Goal: Task Accomplishment & Management: Manage account settings

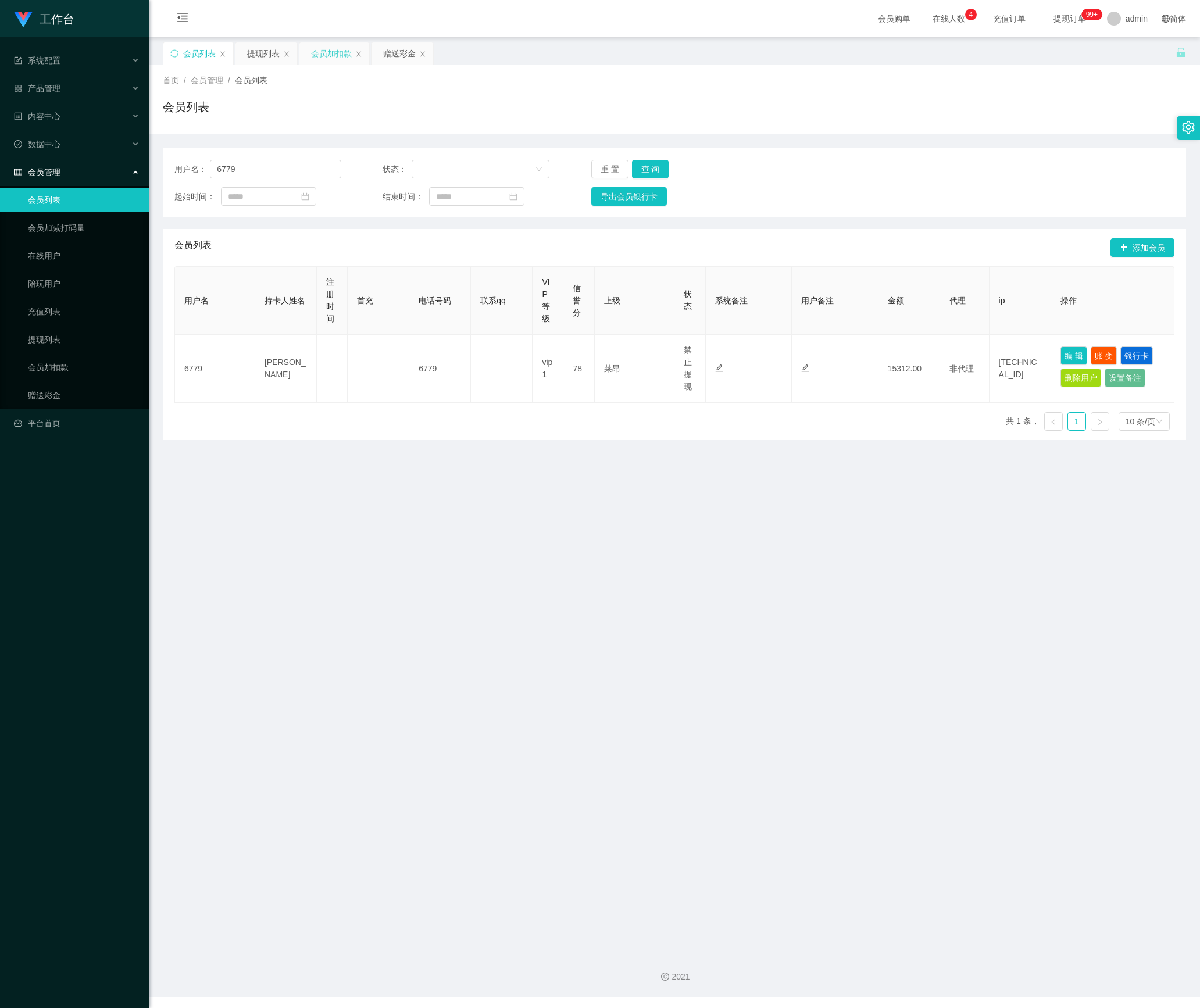
click at [327, 43] on div "会员加扣款" at bounding box center [331, 53] width 41 height 22
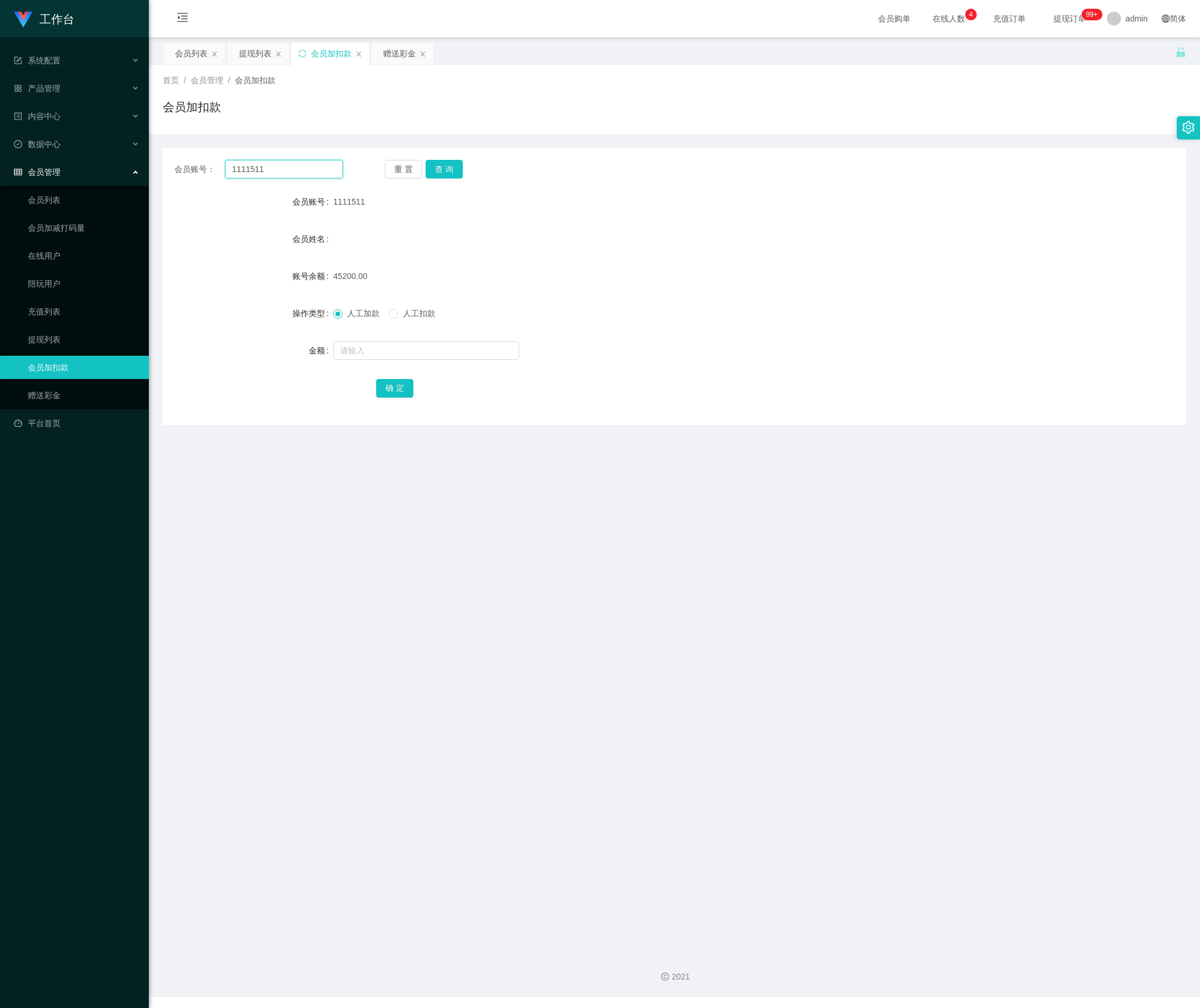
drag, startPoint x: 238, startPoint y: 171, endPoint x: 66, endPoint y: 171, distance: 172.0
click at [66, 171] on section "工作台 系统配置 产品管理 内容中心 数据中心 会员管理 会员列表 会员加减打码量 在线用户 陪玩用户 充值列表 提现列表 会员加扣款 赠送彩金 平台首页 保…" at bounding box center [600, 498] width 1200 height 997
paste input "jun888"
type input "jun888"
click at [449, 173] on button "查 询" at bounding box center [445, 169] width 37 height 19
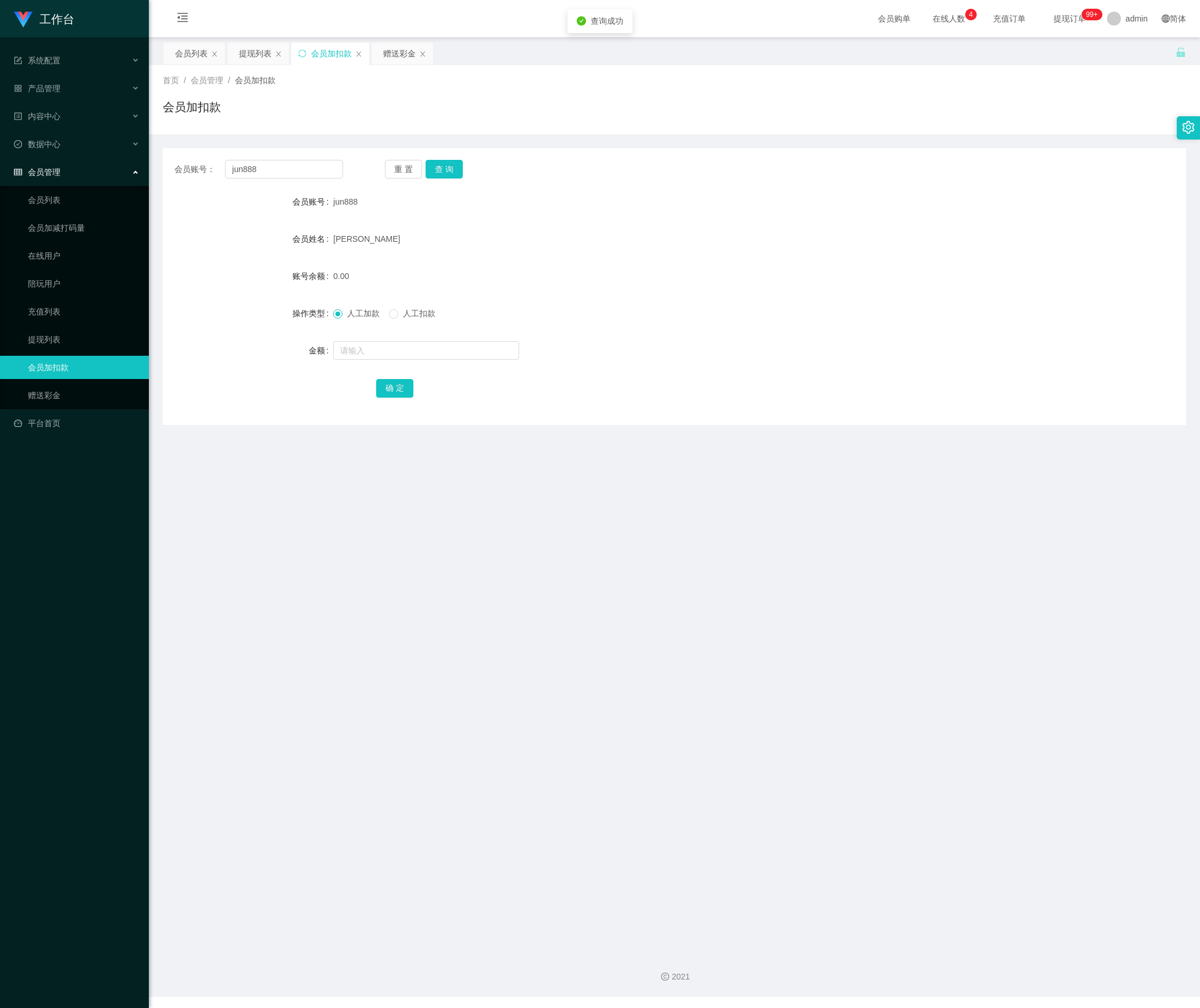
click at [387, 361] on div at bounding box center [632, 350] width 598 height 23
click at [387, 354] on input "text" at bounding box center [426, 350] width 186 height 19
type input "500"
click at [392, 393] on button "确 定" at bounding box center [395, 388] width 37 height 19
